Goal: Communication & Community: Ask a question

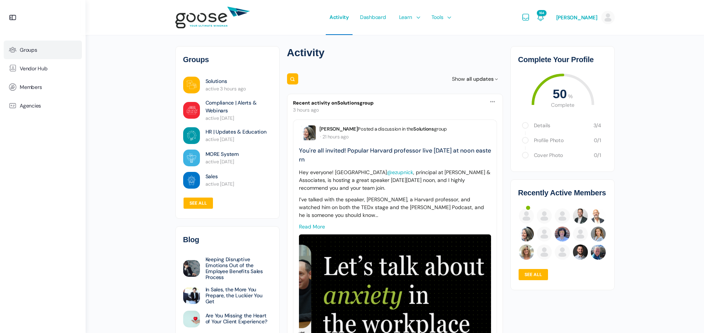
click at [32, 49] on span "Groups" at bounding box center [28, 50] width 17 height 6
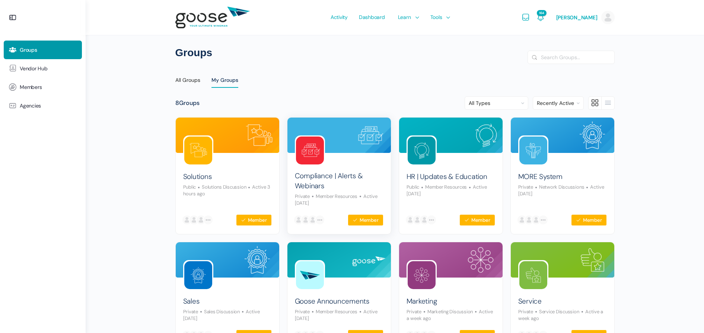
click at [311, 151] on img at bounding box center [310, 151] width 28 height 28
click at [471, 148] on img at bounding box center [451, 135] width 104 height 35
click at [459, 147] on img at bounding box center [451, 135] width 104 height 35
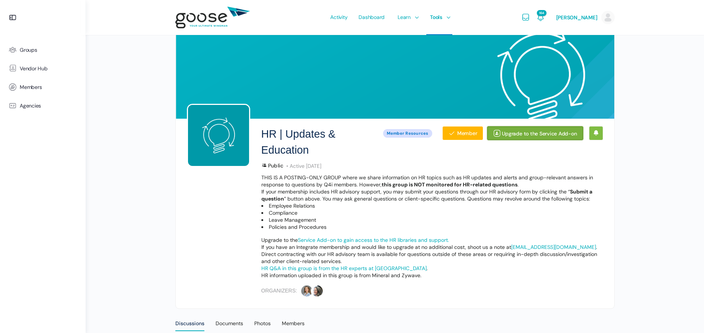
click at [532, 133] on link "Upgrade to the Service Add-on" at bounding box center [535, 133] width 96 height 14
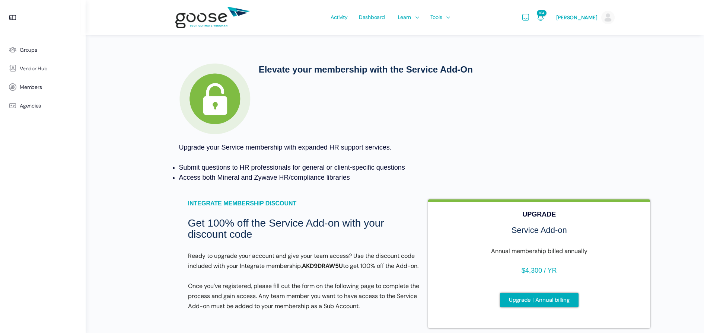
scroll to position [52, 0]
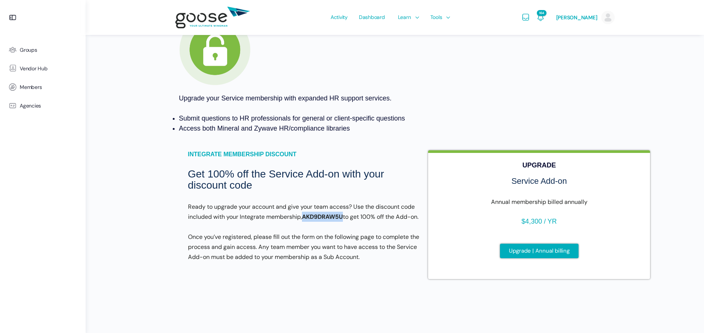
drag, startPoint x: 305, startPoint y: 213, endPoint x: 344, endPoint y: 213, distance: 38.7
click at [343, 213] on strong "AKD9DRAW5U" at bounding box center [322, 217] width 41 height 8
drag, startPoint x: 343, startPoint y: 213, endPoint x: 337, endPoint y: 214, distance: 6.0
copy strong "AKD9DRAW5U"
click at [345, 146] on div "Integrate membership discount Get 100% off the Service Add-on with your discoun…" at bounding box center [395, 219] width 432 height 156
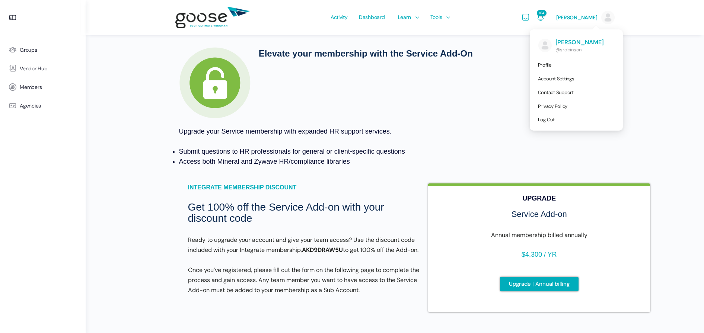
scroll to position [0, 0]
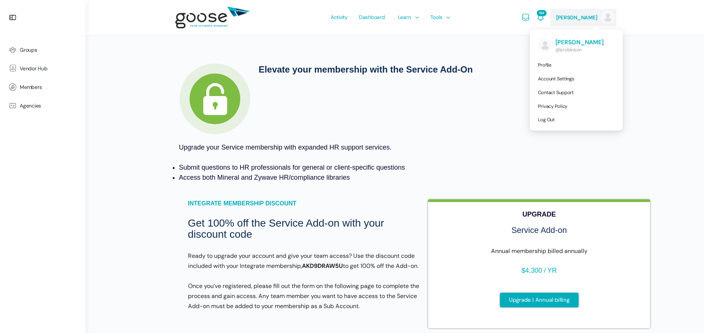
click at [576, 22] on link "[PERSON_NAME]" at bounding box center [585, 17] width 58 height 35
click at [568, 92] on span "Contact Support" at bounding box center [556, 92] width 36 height 6
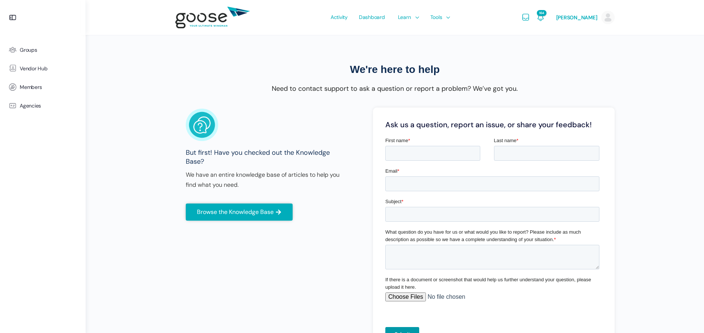
click at [418, 155] on e-page-transition at bounding box center [352, 166] width 704 height 333
click at [449, 149] on input "First name *" at bounding box center [432, 153] width 95 height 15
type input "[PERSON_NAME]"
click at [516, 153] on input "Last name *" at bounding box center [547, 153] width 106 height 15
type input "[PERSON_NAME]"
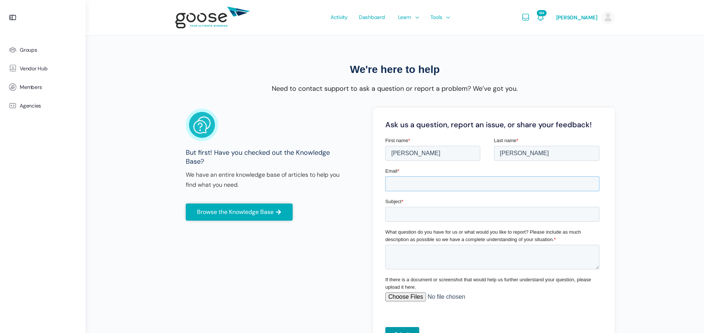
click at [428, 176] on input "Email *" at bounding box center [492, 183] width 214 height 15
type input "[EMAIL_ADDRESS][DOMAIN_NAME]"
click at [402, 215] on input "Subject *" at bounding box center [492, 214] width 214 height 15
click at [411, 214] on input "Subject *" at bounding box center [492, 214] width 214 height 15
click at [423, 216] on input "Subject *" at bounding box center [492, 214] width 214 height 15
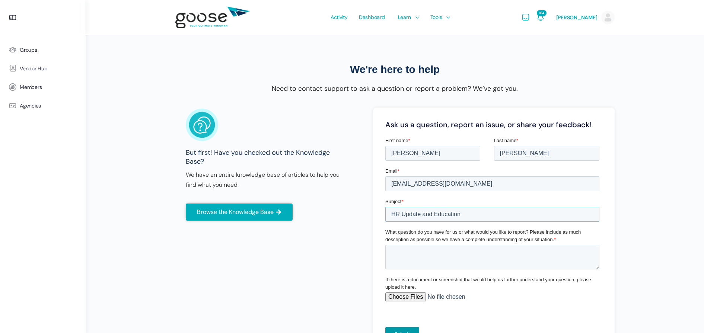
type input "HR Update and Education"
click at [449, 256] on textarea "What question do you have for us or what would you like to report? Please inclu…" at bounding box center [492, 257] width 214 height 25
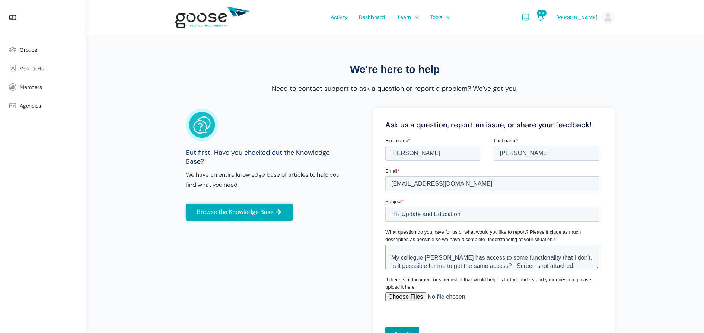
type textarea "Hello, My collegue [PERSON_NAME] has access to some functionality that I don't.…"
click at [403, 295] on input "If there is a document or screenshot that would help us further understand your…" at bounding box center [492, 300] width 214 height 15
type input "C:\fakepath\HR Updates and Education Screen Shot.png"
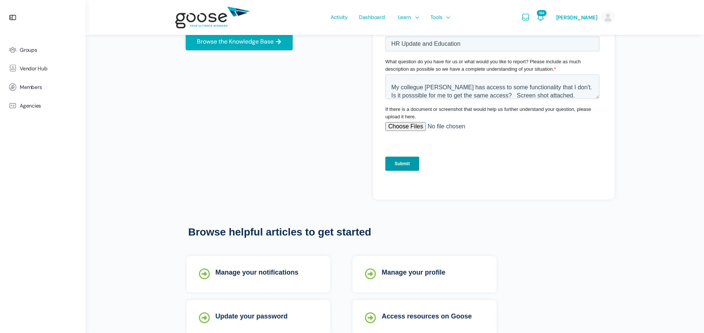
click at [404, 165] on input "Submit" at bounding box center [402, 164] width 34 height 14
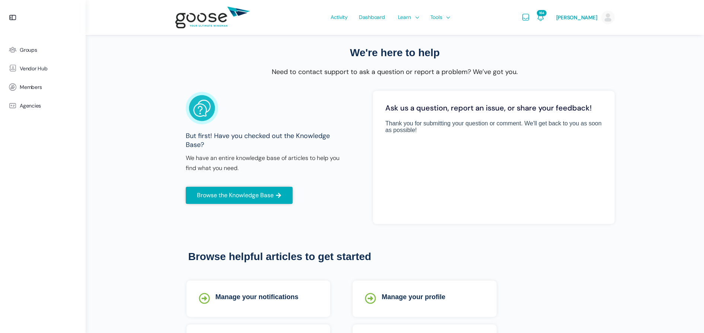
scroll to position [0, 0]
